Goal: Complete application form: Complete application form

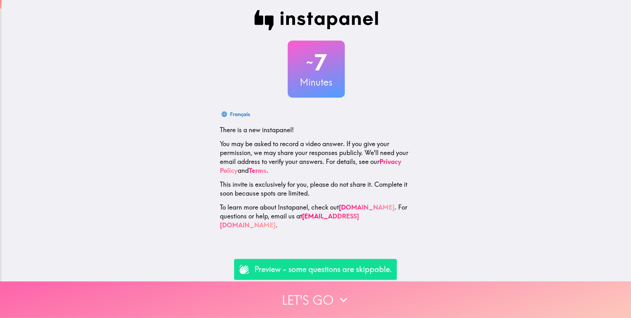
click at [318, 297] on button "Let's go" at bounding box center [315, 300] width 631 height 36
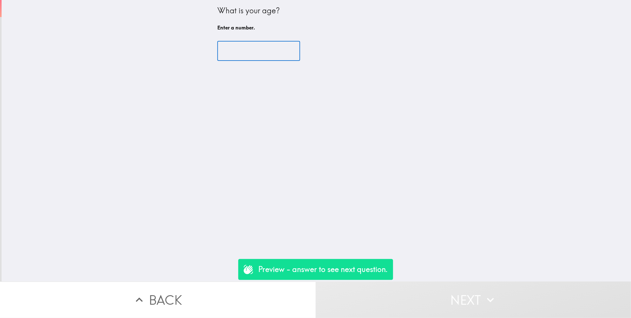
click at [263, 58] on input "number" at bounding box center [258, 51] width 83 height 20
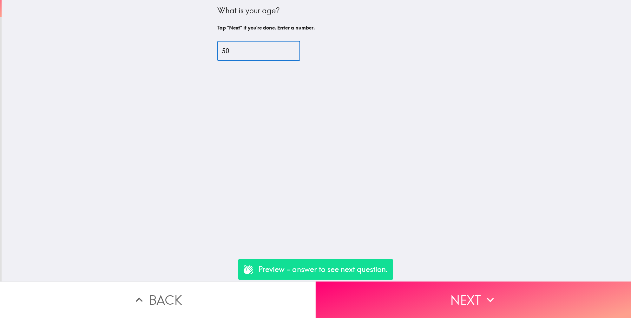
type input "5"
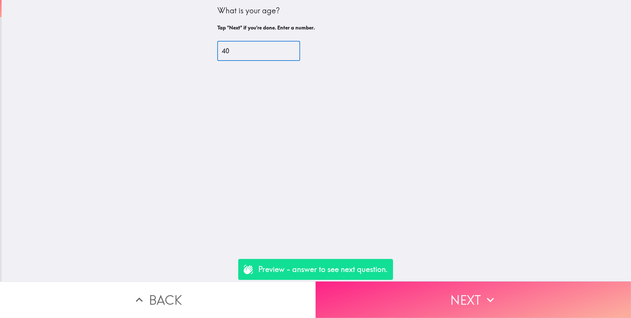
type input "40"
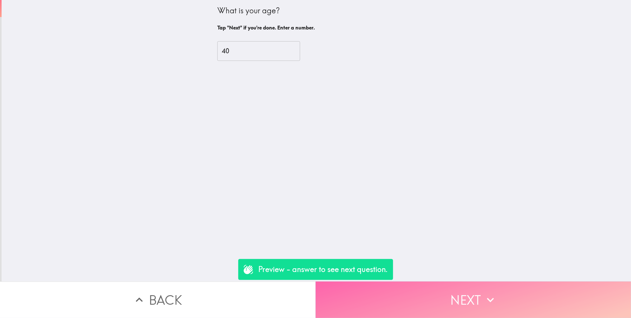
click at [449, 298] on button "Next" at bounding box center [474, 300] width 316 height 36
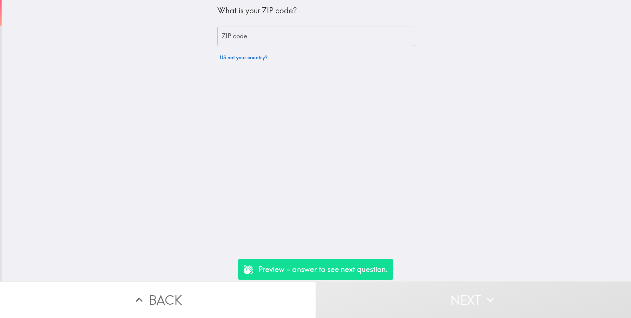
click at [341, 37] on input "ZIP code" at bounding box center [316, 37] width 198 height 20
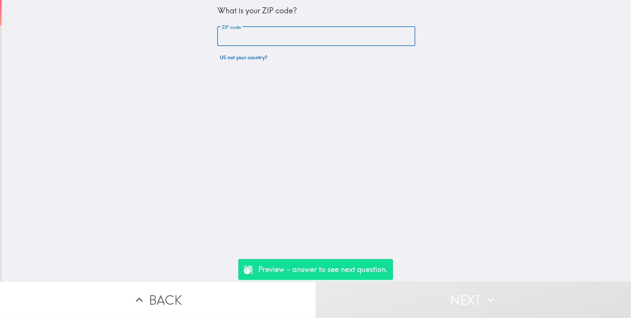
type input "11787"
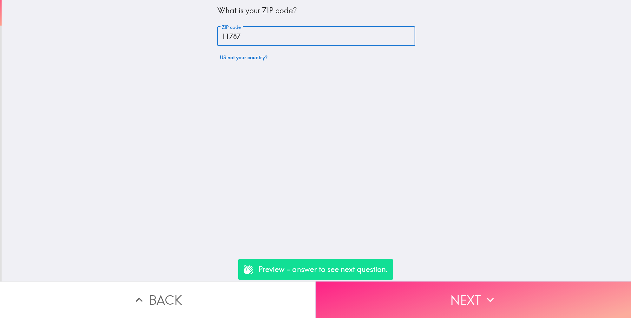
click at [471, 297] on button "Next" at bounding box center [474, 300] width 316 height 36
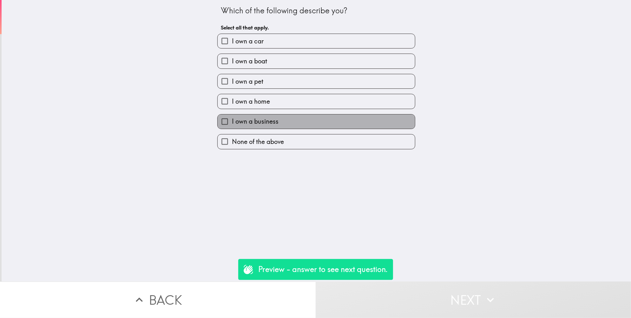
click at [273, 123] on label "I own a business" at bounding box center [316, 121] width 197 height 14
click at [232, 123] on input "I own a business" at bounding box center [225, 121] width 14 height 14
checkbox input "true"
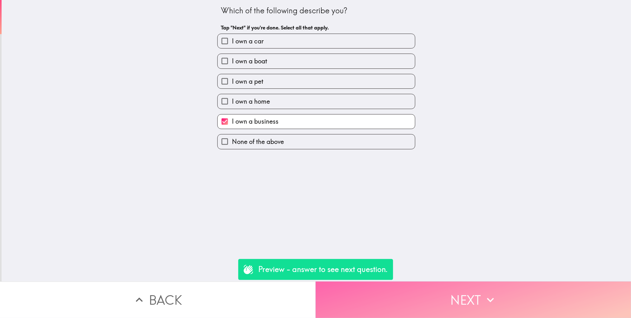
click at [451, 294] on button "Next" at bounding box center [474, 300] width 316 height 36
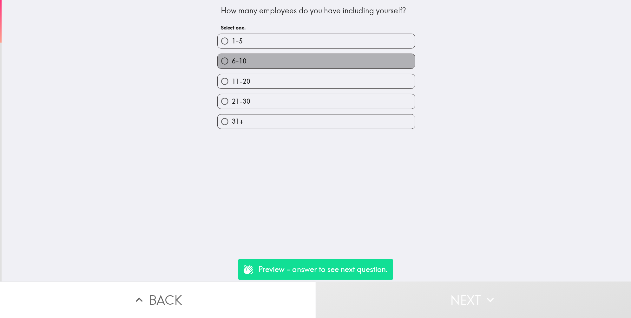
click at [257, 61] on label "6-10" at bounding box center [316, 61] width 197 height 14
click at [232, 61] on input "6-10" at bounding box center [225, 61] width 14 height 14
radio input "true"
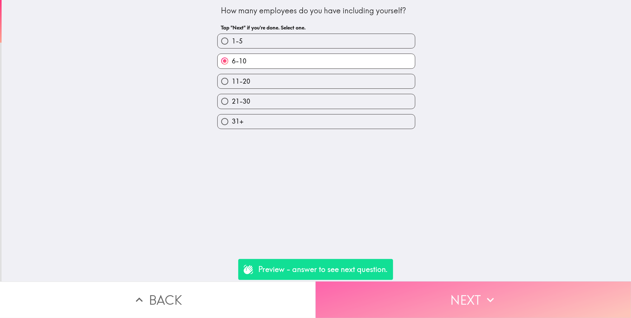
click at [437, 286] on button "Next" at bounding box center [474, 300] width 316 height 36
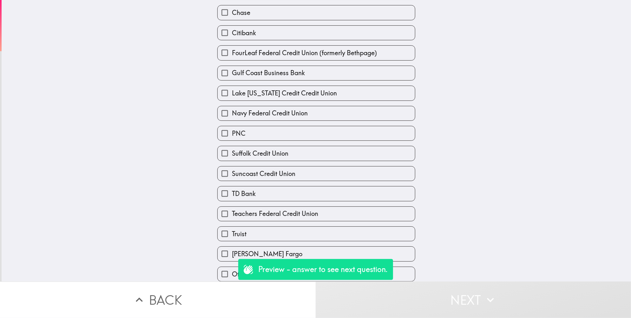
scroll to position [89, 0]
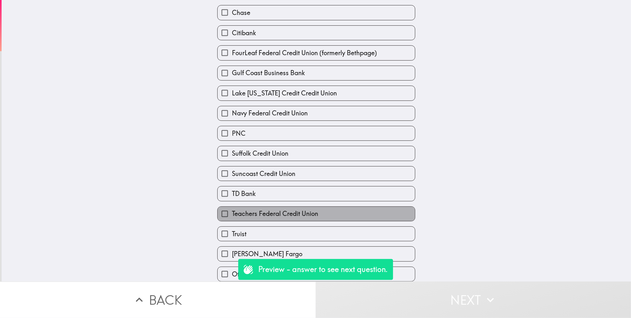
click at [336, 207] on label "Teachers Federal Credit Union" at bounding box center [316, 214] width 197 height 14
click at [232, 207] on input "Teachers Federal Credit Union" at bounding box center [225, 214] width 14 height 14
checkbox input "true"
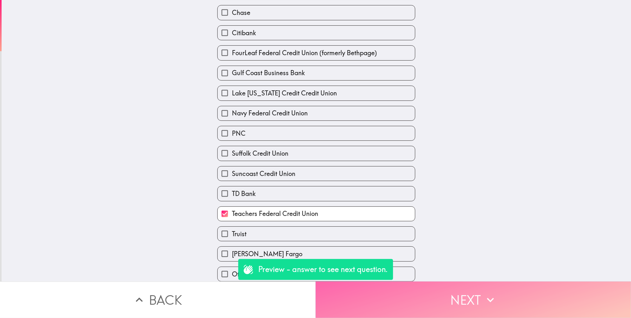
click at [441, 292] on button "Next" at bounding box center [474, 300] width 316 height 36
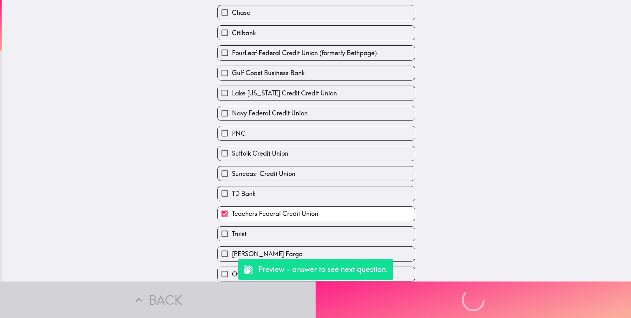
scroll to position [0, 0]
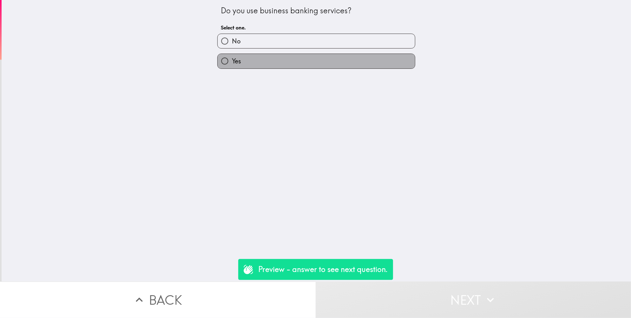
click at [250, 64] on label "Yes" at bounding box center [316, 61] width 197 height 14
click at [232, 64] on input "Yes" at bounding box center [225, 61] width 14 height 14
radio input "true"
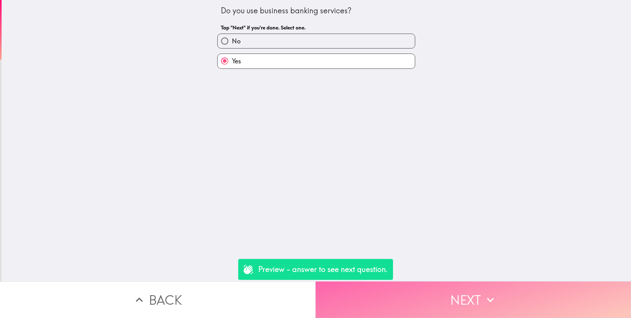
click at [448, 297] on button "Next" at bounding box center [474, 300] width 316 height 36
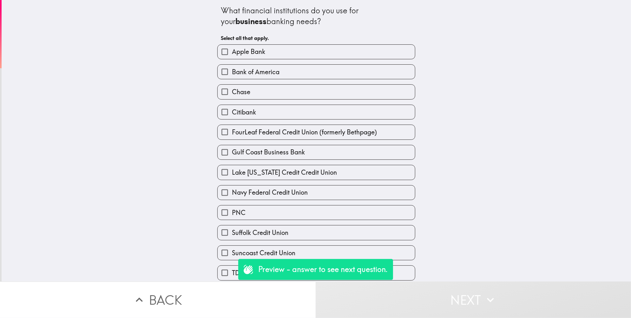
click at [253, 95] on label "Chase" at bounding box center [316, 92] width 197 height 14
click at [232, 95] on input "Chase" at bounding box center [225, 92] width 14 height 14
checkbox input "true"
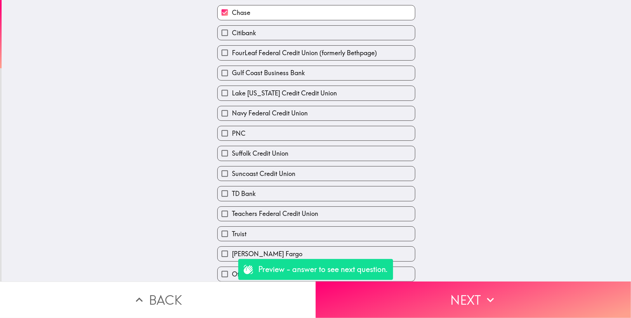
scroll to position [82, 0]
click at [455, 290] on button "Next" at bounding box center [474, 300] width 316 height 36
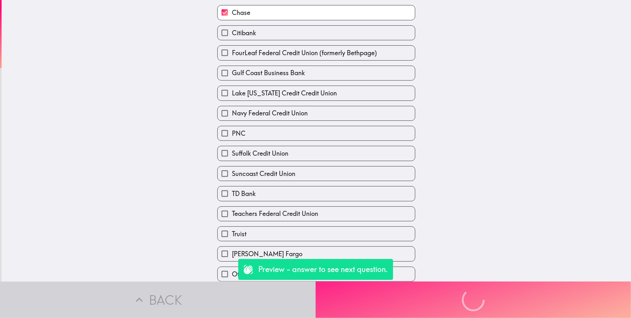
scroll to position [0, 0]
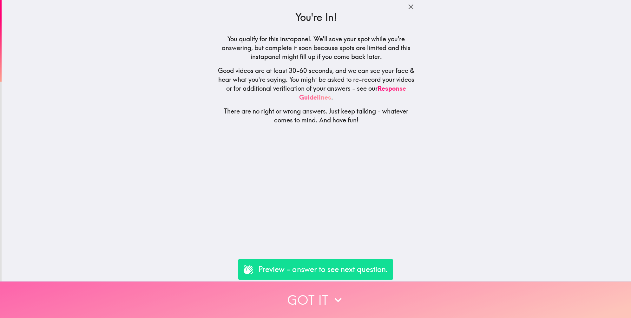
click at [350, 291] on button "Got it" at bounding box center [315, 300] width 631 height 36
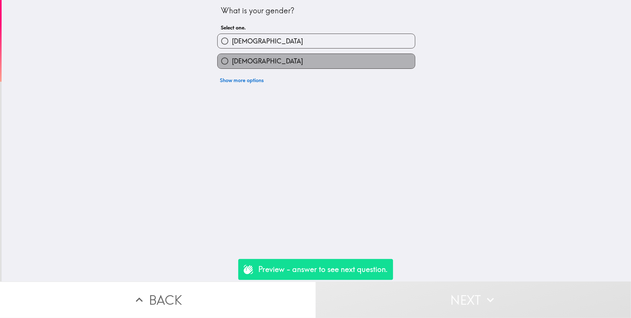
click at [257, 62] on label "[DEMOGRAPHIC_DATA]" at bounding box center [316, 61] width 197 height 14
click at [232, 62] on input "[DEMOGRAPHIC_DATA]" at bounding box center [225, 61] width 14 height 14
radio input "true"
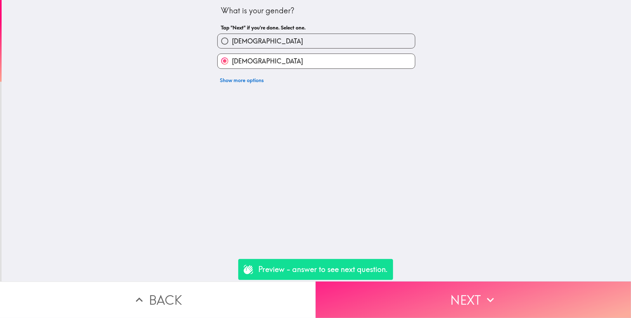
click at [464, 294] on button "Next" at bounding box center [474, 300] width 316 height 36
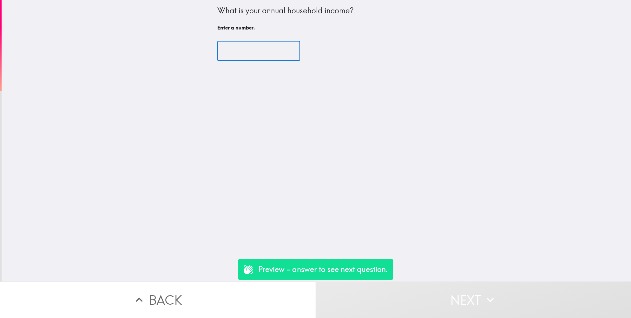
click at [254, 53] on input "number" at bounding box center [258, 51] width 83 height 20
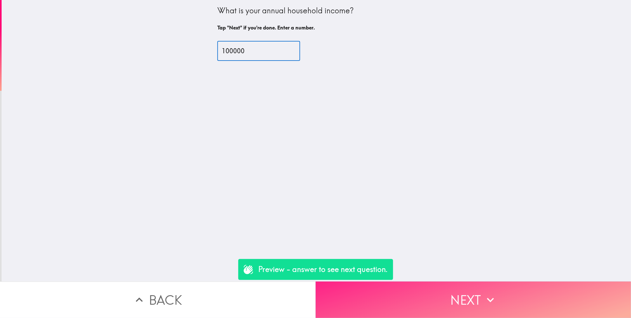
type input "100000"
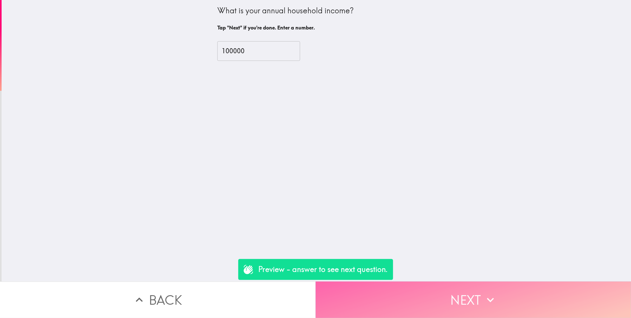
click at [483, 294] on icon "button" at bounding box center [490, 300] width 14 height 14
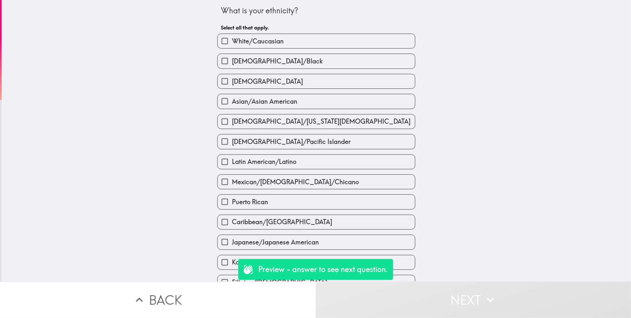
click at [258, 42] on span "White/Caucasian" at bounding box center [258, 41] width 52 height 9
click at [232, 42] on input "White/Caucasian" at bounding box center [225, 41] width 14 height 14
checkbox input "true"
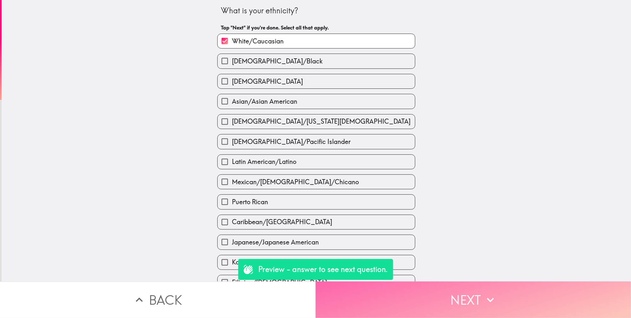
click at [455, 294] on button "Next" at bounding box center [474, 300] width 316 height 36
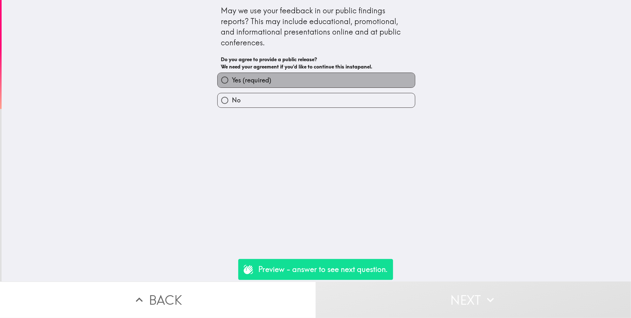
click at [233, 81] on span "Yes (required)" at bounding box center [251, 80] width 39 height 9
click at [232, 81] on input "Yes (required)" at bounding box center [225, 80] width 14 height 14
radio input "true"
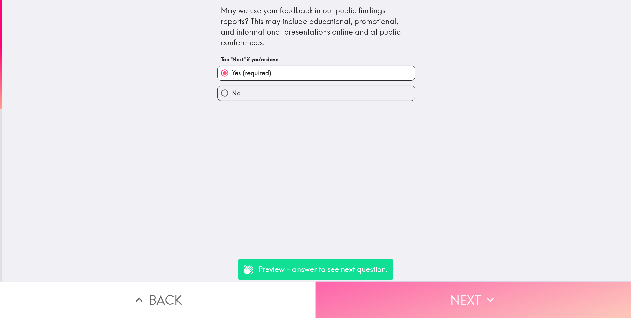
click at [451, 296] on button "Next" at bounding box center [474, 300] width 316 height 36
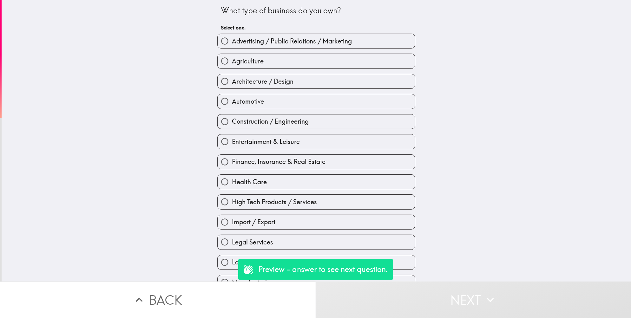
click at [298, 64] on label "Agriculture" at bounding box center [316, 61] width 197 height 14
click at [232, 64] on input "Agriculture" at bounding box center [225, 61] width 14 height 14
radio input "true"
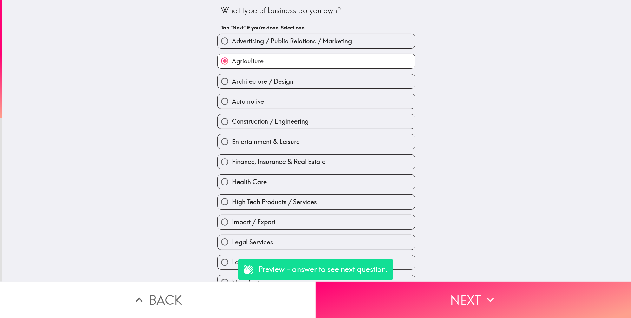
click at [296, 40] on span "Advertising / Public Relations / Marketing" at bounding box center [292, 41] width 120 height 9
click at [232, 40] on input "Advertising / Public Relations / Marketing" at bounding box center [225, 41] width 14 height 14
radio input "true"
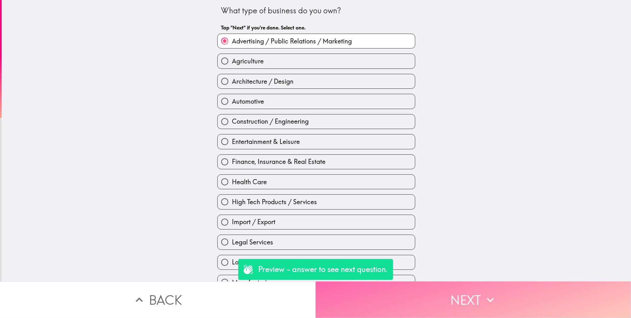
click at [468, 292] on button "Next" at bounding box center [474, 300] width 316 height 36
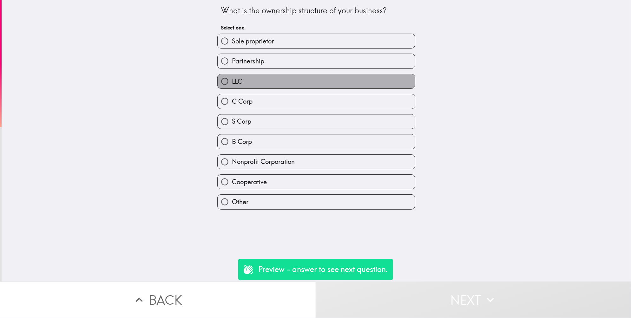
drag, startPoint x: 242, startPoint y: 78, endPoint x: 245, endPoint y: 88, distance: 10.4
click at [242, 78] on label "LLC" at bounding box center [316, 81] width 197 height 14
click at [232, 78] on input "LLC" at bounding box center [225, 81] width 14 height 14
radio input "true"
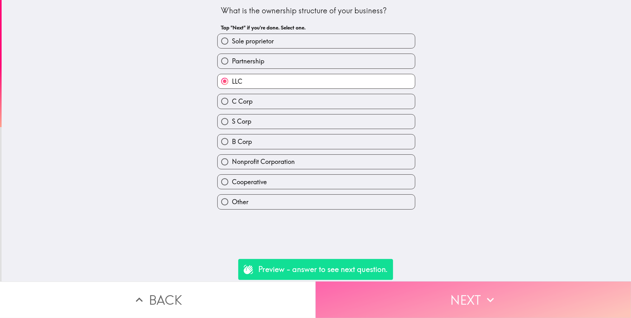
click at [456, 295] on button "Next" at bounding box center [474, 300] width 316 height 36
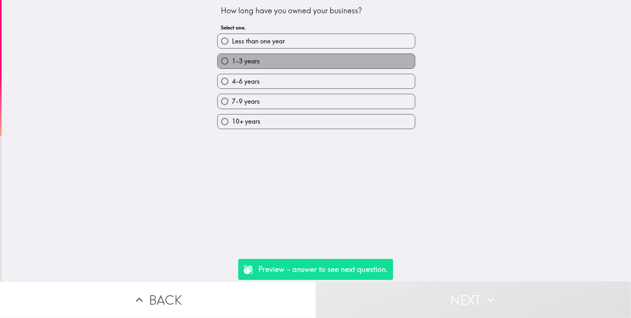
click at [239, 63] on span "1-3 years" at bounding box center [246, 61] width 28 height 9
click at [232, 63] on input "1-3 years" at bounding box center [225, 61] width 14 height 14
radio input "true"
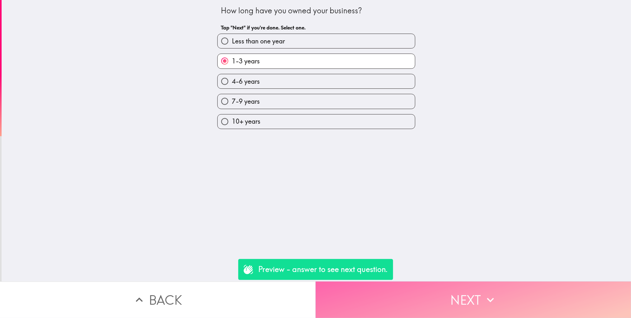
click at [471, 293] on button "Next" at bounding box center [474, 300] width 316 height 36
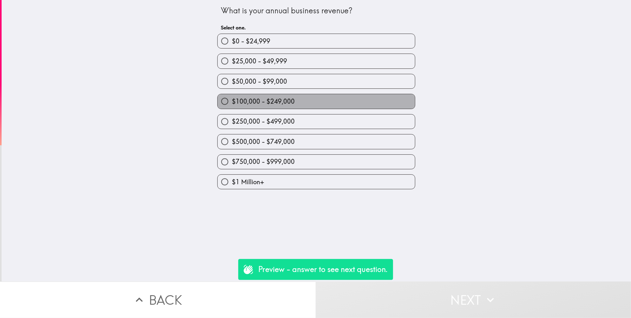
click at [244, 103] on span "$100,000 - $249,000" at bounding box center [263, 101] width 63 height 9
click at [232, 103] on input "$100,000 - $249,000" at bounding box center [225, 101] width 14 height 14
radio input "true"
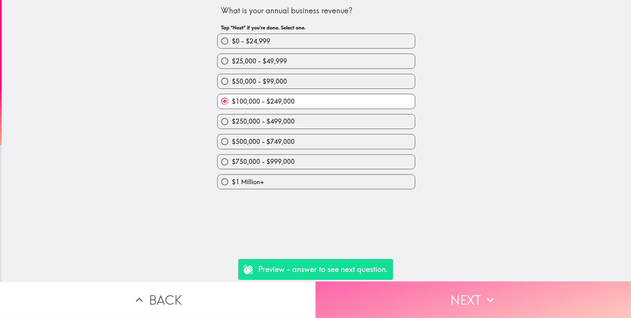
click at [425, 297] on button "Next" at bounding box center [474, 300] width 316 height 36
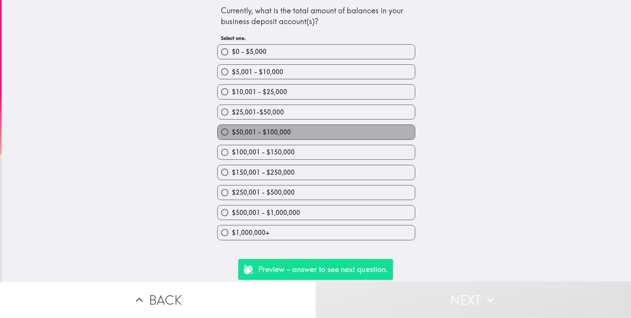
drag, startPoint x: 267, startPoint y: 132, endPoint x: 276, endPoint y: 141, distance: 12.3
click at [267, 132] on span "$50,001 - $100,000" at bounding box center [261, 132] width 59 height 9
click at [232, 132] on input "$50,001 - $100,000" at bounding box center [225, 132] width 14 height 14
radio input "true"
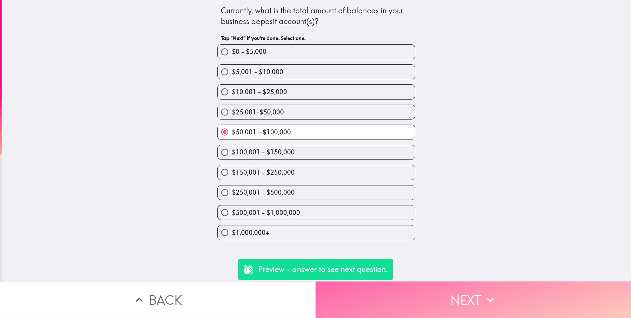
click at [461, 295] on button "Next" at bounding box center [474, 300] width 316 height 36
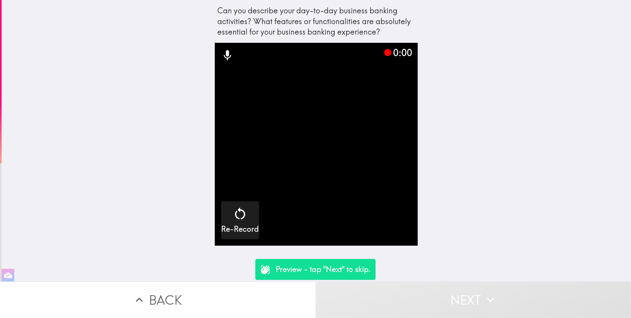
click at [354, 267] on p "Preview - tap "Next" to skip." at bounding box center [323, 269] width 95 height 11
click at [451, 294] on button "Next" at bounding box center [474, 300] width 316 height 36
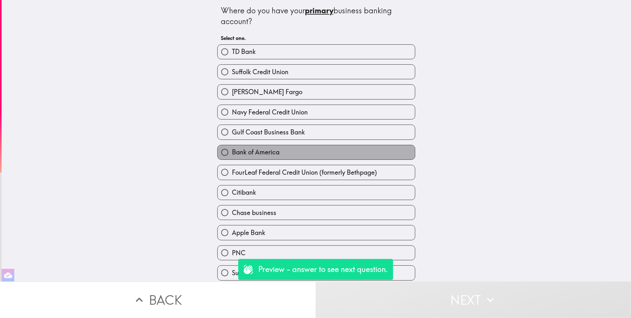
click at [253, 155] on span "Bank of America" at bounding box center [256, 152] width 48 height 9
click at [232, 155] on input "Bank of America" at bounding box center [225, 152] width 14 height 14
radio input "true"
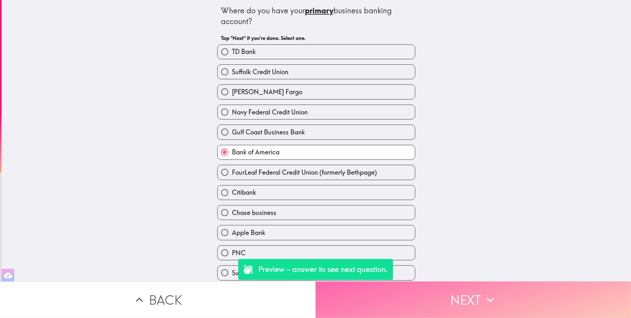
click at [449, 286] on button "Next" at bounding box center [474, 300] width 316 height 36
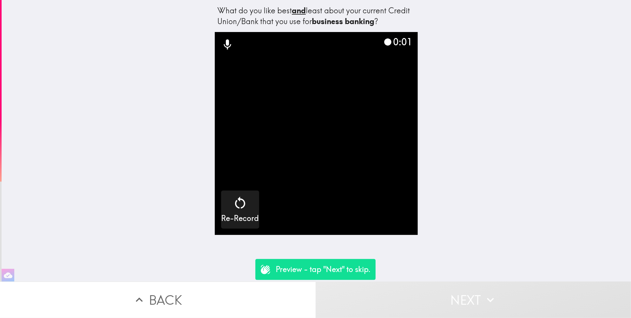
click at [336, 271] on p "Preview - tap "Next" to skip." at bounding box center [323, 269] width 95 height 11
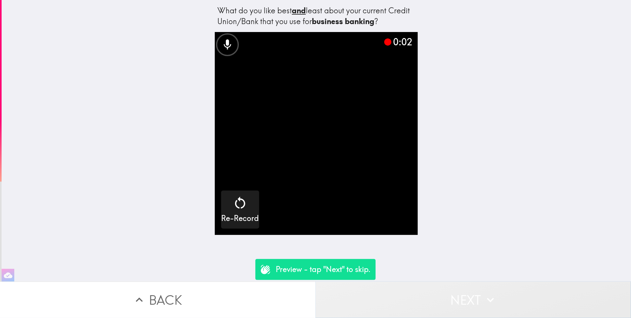
click at [472, 291] on button "Next" at bounding box center [474, 300] width 316 height 36
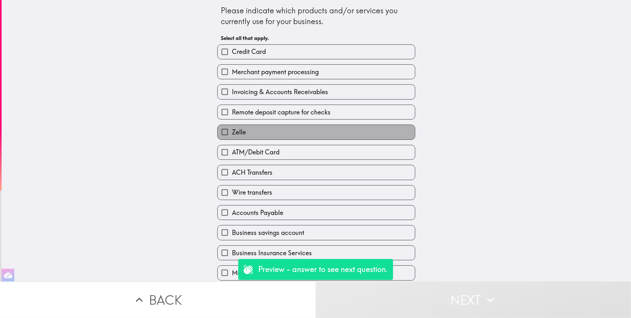
click at [275, 137] on label "Zelle" at bounding box center [316, 132] width 197 height 14
click at [232, 137] on input "Zelle" at bounding box center [225, 132] width 14 height 14
checkbox input "true"
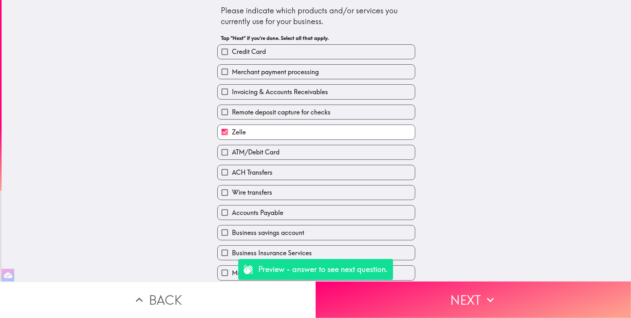
click at [277, 198] on label "Wire transfers" at bounding box center [316, 193] width 197 height 14
click at [232, 198] on input "Wire transfers" at bounding box center [225, 193] width 14 height 14
checkbox input "true"
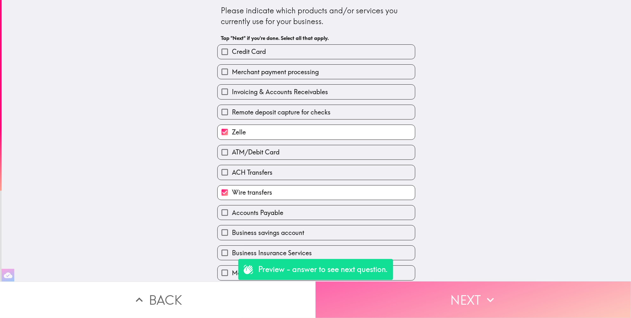
click at [422, 290] on button "Next" at bounding box center [474, 300] width 316 height 36
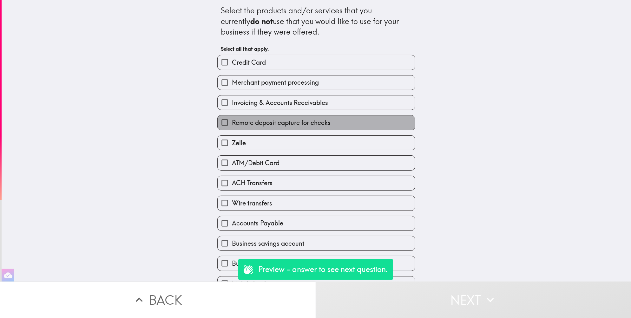
click at [264, 123] on span "Remote deposit capture for checks" at bounding box center [281, 122] width 99 height 9
click at [232, 123] on input "Remote deposit capture for checks" at bounding box center [225, 122] width 14 height 14
checkbox input "true"
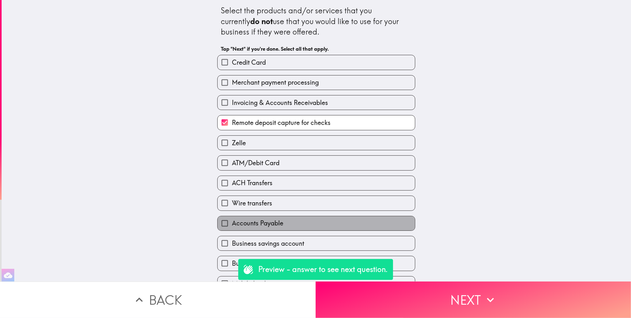
drag, startPoint x: 323, startPoint y: 221, endPoint x: 321, endPoint y: 217, distance: 5.0
click at [323, 220] on label "Accounts Payable" at bounding box center [316, 223] width 197 height 14
click at [232, 220] on input "Accounts Payable" at bounding box center [225, 223] width 14 height 14
checkbox input "true"
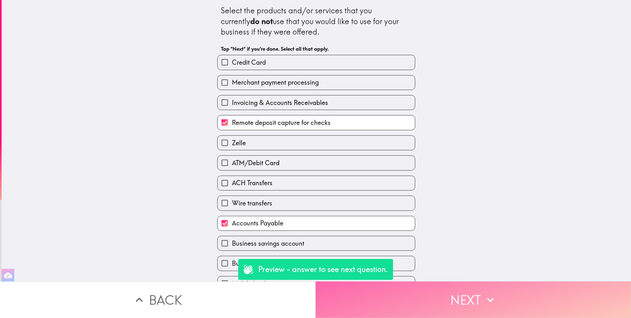
click at [421, 288] on button "Next" at bounding box center [474, 300] width 316 height 36
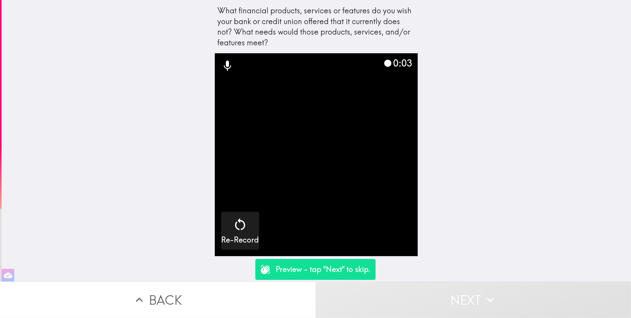
drag, startPoint x: 335, startPoint y: 268, endPoint x: 333, endPoint y: 265, distance: 3.3
click at [334, 267] on p "Preview - tap "Next" to skip." at bounding box center [323, 269] width 95 height 11
click at [334, 269] on p "Preview - tap "Next" to skip." at bounding box center [323, 269] width 95 height 11
click at [466, 290] on button "Next" at bounding box center [474, 300] width 316 height 36
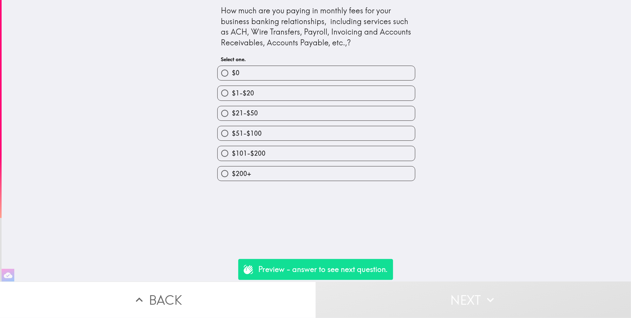
click at [274, 114] on label "$21-$50" at bounding box center [316, 113] width 197 height 14
click at [232, 114] on input "$21-$50" at bounding box center [225, 113] width 14 height 14
radio input "true"
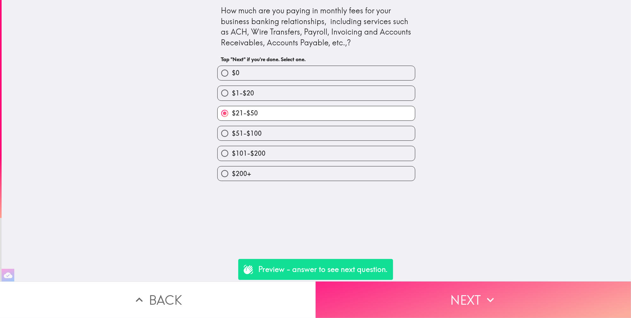
click at [442, 294] on button "Next" at bounding box center [474, 300] width 316 height 36
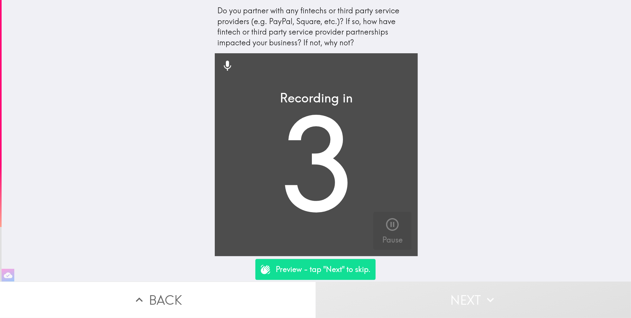
click at [291, 174] on video "button" at bounding box center [316, 154] width 203 height 203
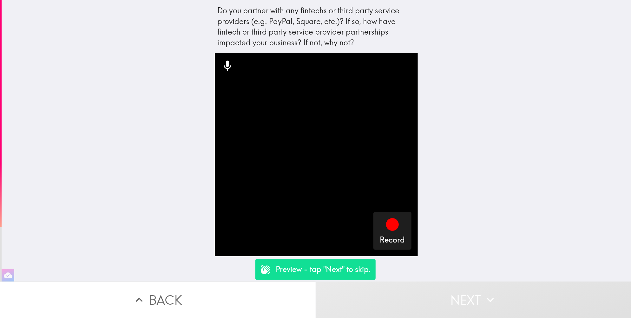
click at [320, 266] on p "Preview - tap "Next" to skip." at bounding box center [323, 269] width 95 height 11
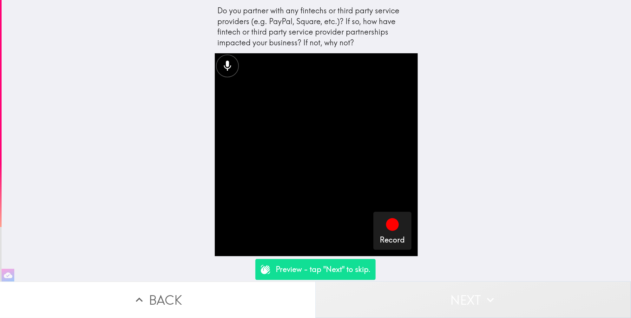
click at [466, 300] on button "Next" at bounding box center [474, 300] width 316 height 36
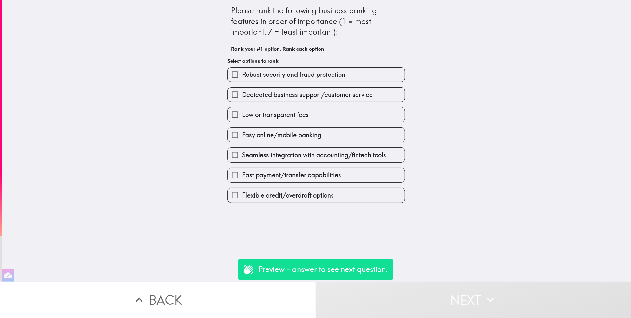
drag, startPoint x: 301, startPoint y: 114, endPoint x: 301, endPoint y: 126, distance: 11.1
click at [301, 114] on span "Low or transparent fees" at bounding box center [275, 114] width 67 height 9
click at [242, 114] on input "Low or transparent fees" at bounding box center [235, 115] width 14 height 14
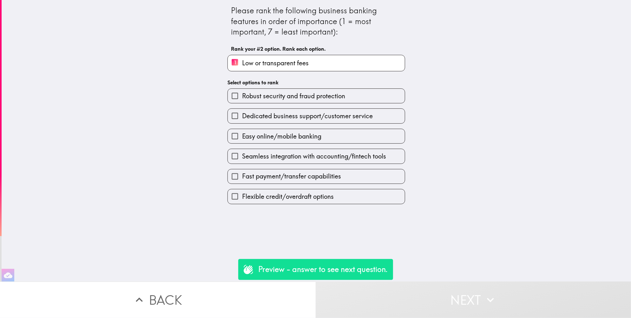
click at [303, 156] on span "Seamless integration with accounting/fintech tools" at bounding box center [314, 156] width 144 height 9
click at [242, 156] on input "Seamless integration with accounting/fintech tools" at bounding box center [235, 156] width 14 height 14
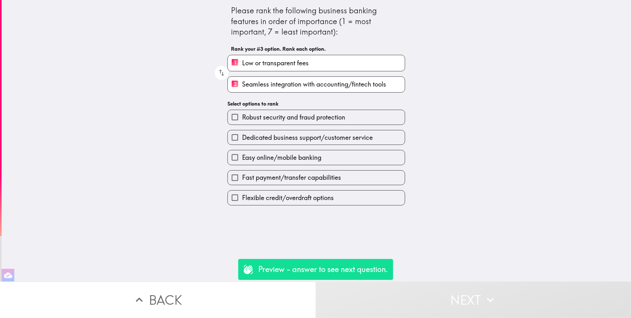
drag, startPoint x: 338, startPoint y: 271, endPoint x: 339, endPoint y: 267, distance: 3.3
click at [338, 270] on p "Preview - answer to see next question." at bounding box center [322, 269] width 129 height 11
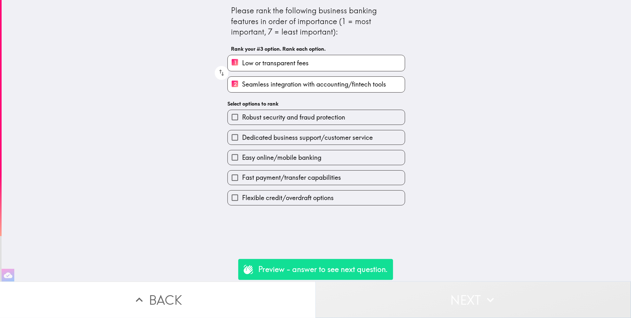
click at [461, 302] on button "Next" at bounding box center [474, 300] width 316 height 36
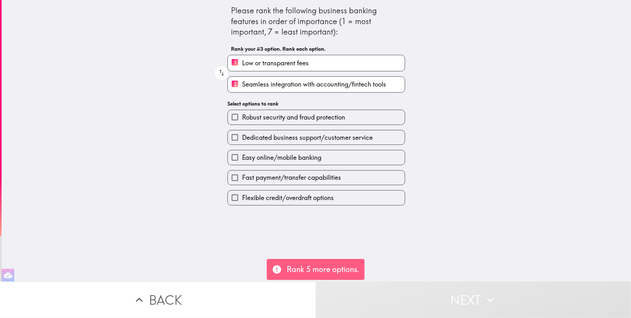
click at [294, 174] on label "Fast payment/transfer capabilities" at bounding box center [316, 178] width 177 height 14
click at [242, 174] on input "Fast payment/transfer capabilities" at bounding box center [235, 178] width 14 height 14
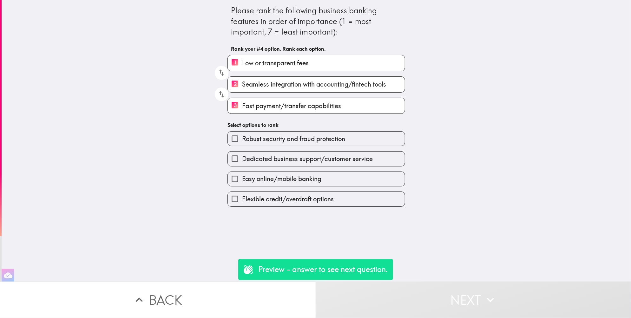
click at [291, 140] on span "Robust security and fraud protection" at bounding box center [293, 138] width 103 height 9
click at [242, 140] on input "Robust security and fraud protection" at bounding box center [235, 139] width 14 height 14
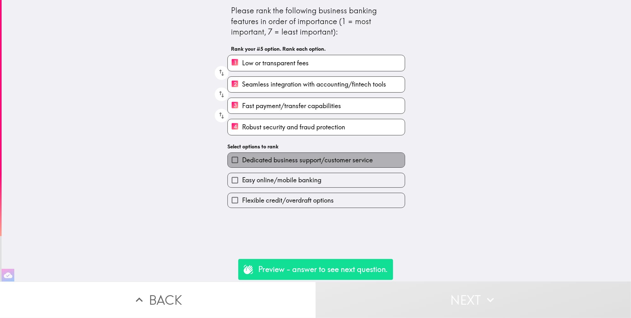
drag, startPoint x: 289, startPoint y: 161, endPoint x: 290, endPoint y: 173, distance: 12.1
click at [289, 162] on span "Dedicated business support/customer service" at bounding box center [307, 160] width 131 height 9
click at [242, 162] on input "Dedicated business support/customer service" at bounding box center [235, 160] width 14 height 14
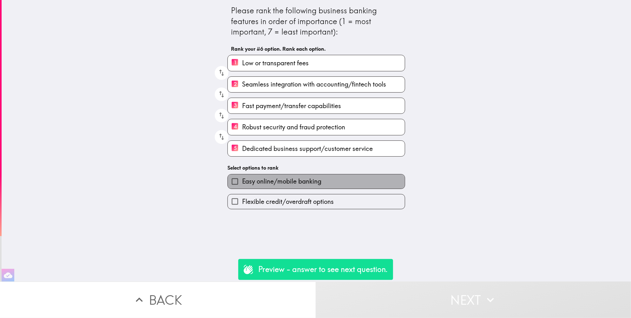
drag, startPoint x: 291, startPoint y: 183, endPoint x: 291, endPoint y: 195, distance: 11.7
click at [291, 184] on span "Easy online/mobile banking" at bounding box center [281, 181] width 79 height 9
click at [242, 184] on input "Easy online/mobile banking" at bounding box center [235, 181] width 14 height 14
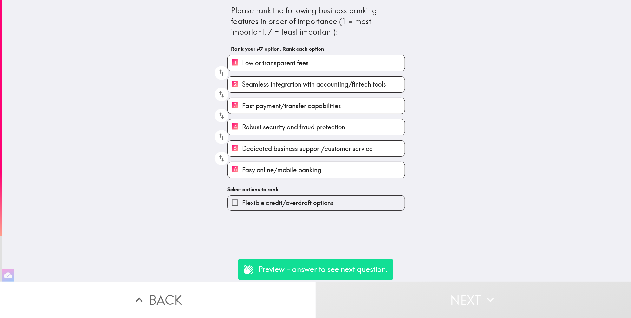
click at [252, 207] on span "Flexible credit/overdraft options" at bounding box center [288, 203] width 92 height 9
click at [242, 207] on input "Flexible credit/overdraft options" at bounding box center [235, 203] width 14 height 14
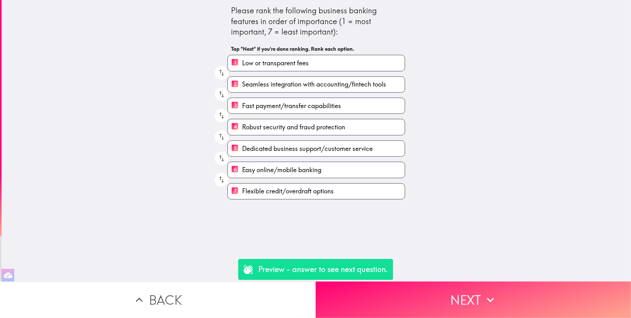
click at [314, 264] on p "Preview - answer to see next question." at bounding box center [322, 269] width 129 height 11
click at [329, 277] on div "Preview - answer to see next question." at bounding box center [315, 269] width 155 height 21
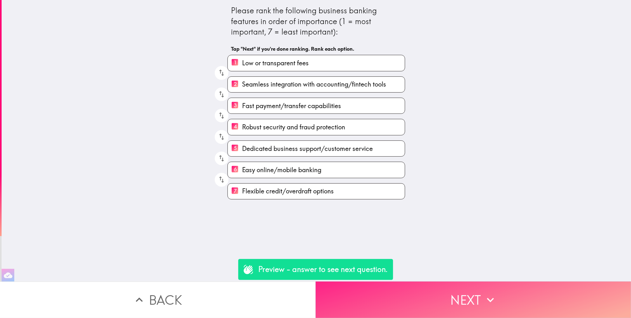
click at [429, 296] on button "Next" at bounding box center [474, 300] width 316 height 36
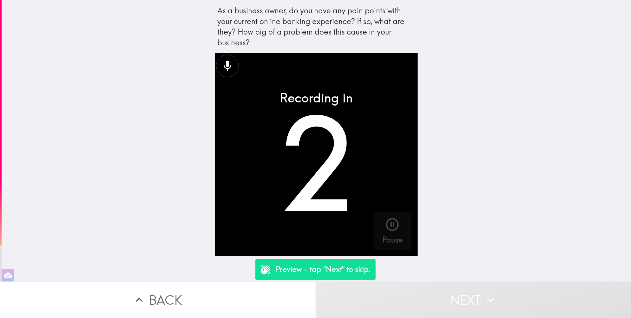
click at [265, 183] on video "button" at bounding box center [316, 154] width 203 height 203
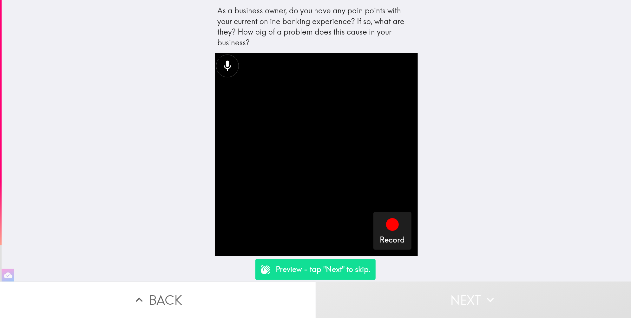
click at [354, 264] on div "Preview - tap "Next" to skip." at bounding box center [315, 269] width 120 height 21
drag, startPoint x: 355, startPoint y: 268, endPoint x: 376, endPoint y: 274, distance: 22.4
click at [355, 268] on p "Preview - tap "Next" to skip." at bounding box center [323, 269] width 95 height 11
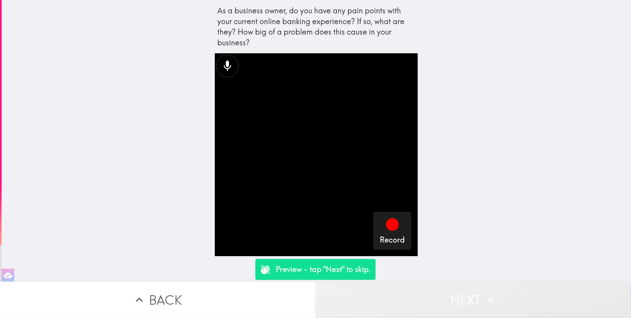
click at [460, 291] on button "Next" at bounding box center [474, 300] width 316 height 36
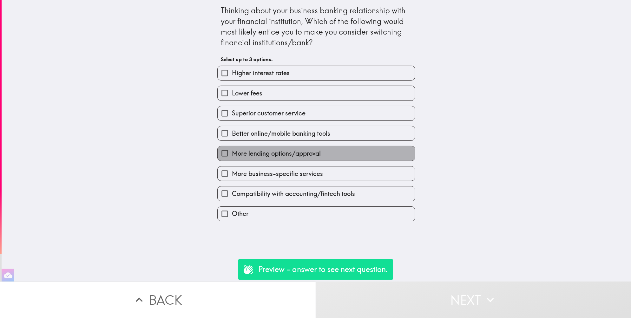
click at [245, 157] on span "More lending options/approval" at bounding box center [276, 153] width 89 height 9
click at [232, 157] on input "More lending options/approval" at bounding box center [225, 153] width 14 height 14
checkbox input "true"
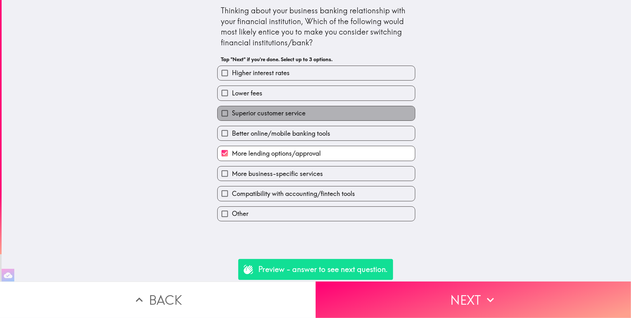
click at [254, 114] on span "Superior customer service" at bounding box center [269, 113] width 74 height 9
click at [232, 114] on input "Superior customer service" at bounding box center [225, 113] width 14 height 14
checkbox input "true"
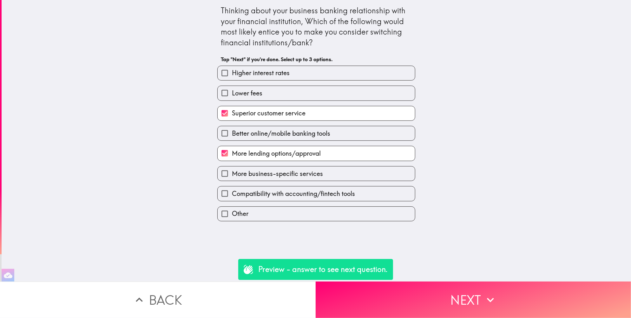
click at [271, 74] on span "Higher interest rates" at bounding box center [261, 73] width 58 height 9
click at [232, 74] on input "Higher interest rates" at bounding box center [225, 73] width 14 height 14
checkbox input "true"
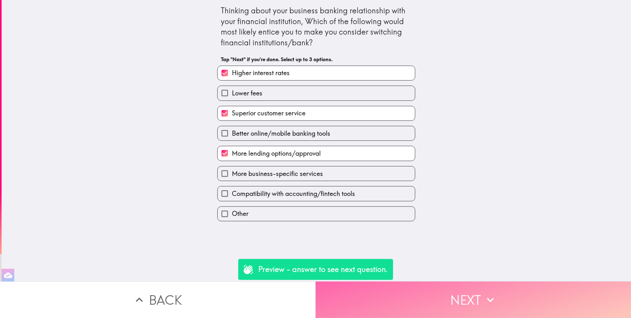
click at [461, 292] on button "Next" at bounding box center [474, 300] width 316 height 36
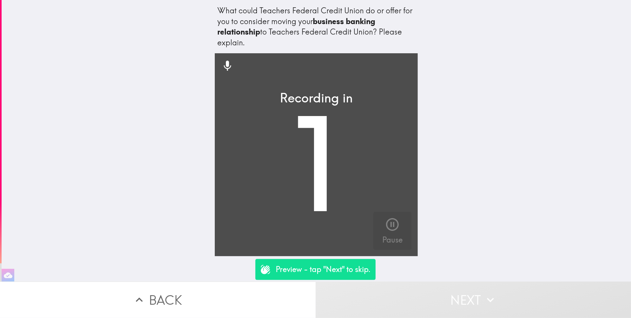
click at [307, 192] on video "button" at bounding box center [316, 154] width 203 height 203
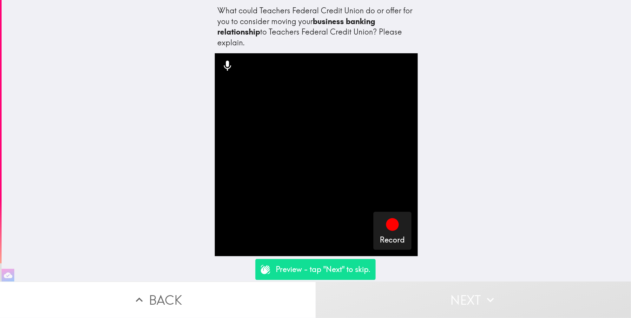
click at [341, 271] on p "Preview - tap "Next" to skip." at bounding box center [323, 269] width 95 height 11
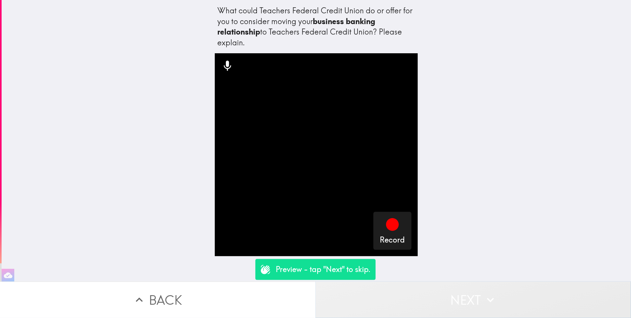
click at [472, 298] on button "Next" at bounding box center [474, 300] width 316 height 36
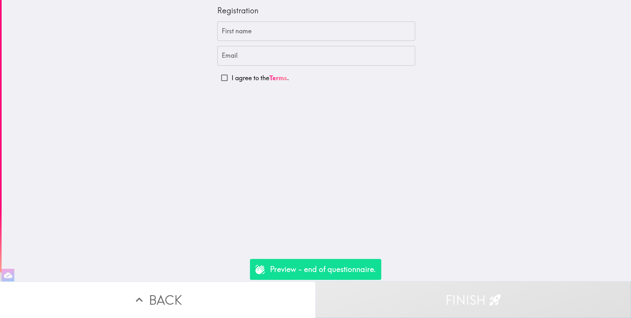
click at [480, 298] on button "Finish" at bounding box center [474, 300] width 316 height 36
